Goal: Go to known website: Access a specific website the user already knows

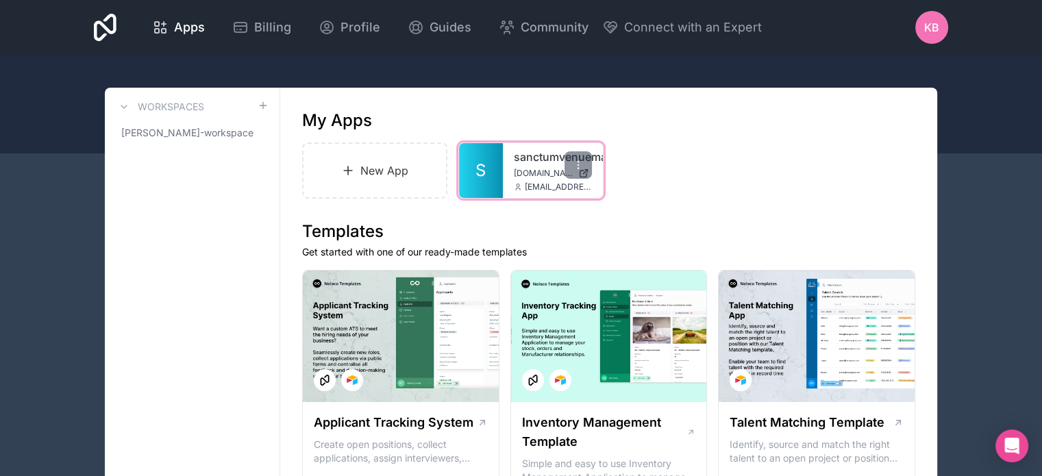
click at [515, 164] on link "sanctumvenuemanagement" at bounding box center [553, 157] width 78 height 16
click at [518, 164] on link "sanctumvenuemanagement" at bounding box center [553, 157] width 78 height 16
click at [525, 169] on span "[DOMAIN_NAME]" at bounding box center [543, 173] width 59 height 11
